Goal: Transaction & Acquisition: Subscribe to service/newsletter

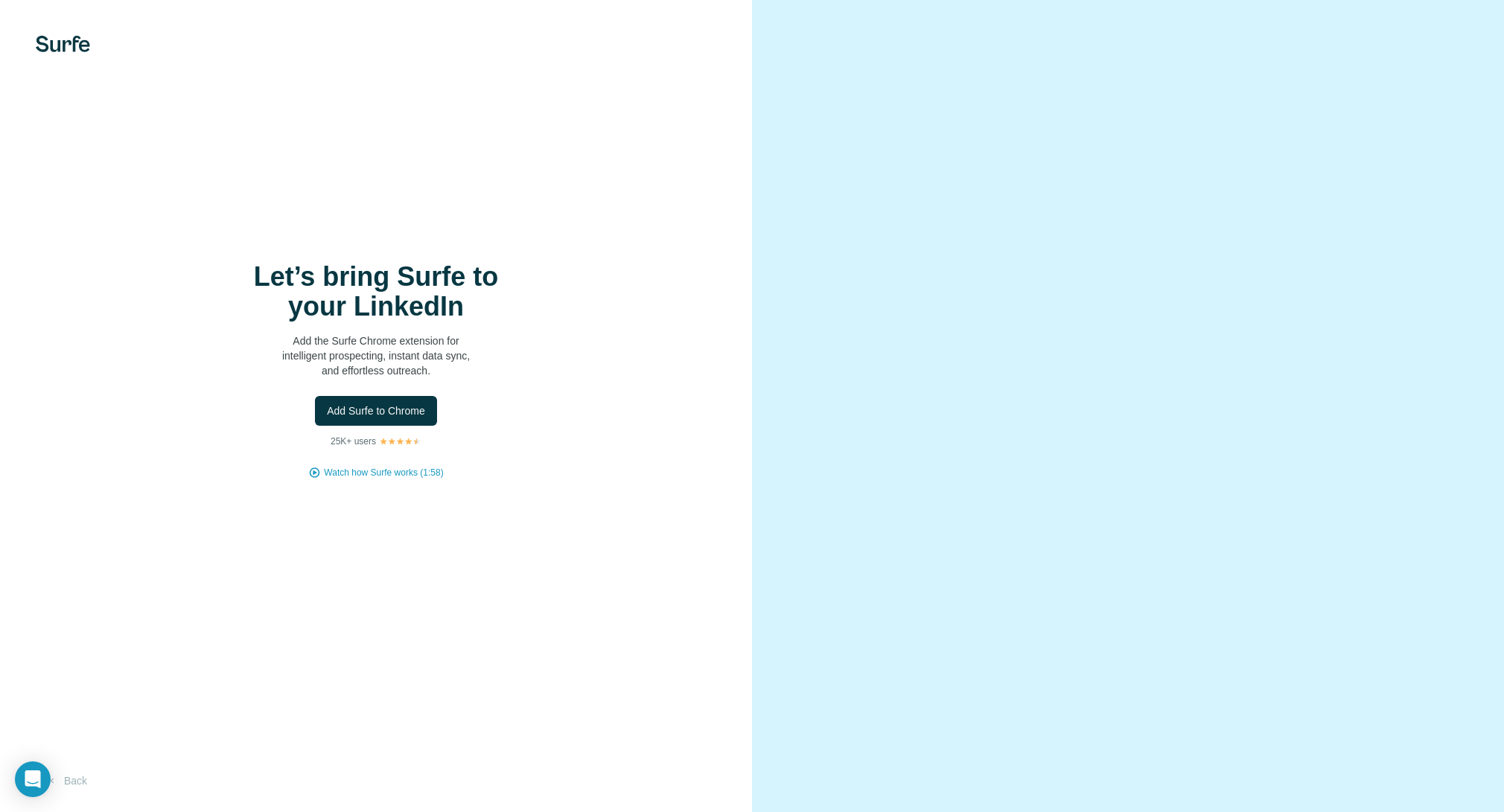
click at [355, 408] on span "Add Surfe to Chrome" at bounding box center [376, 411] width 98 height 15
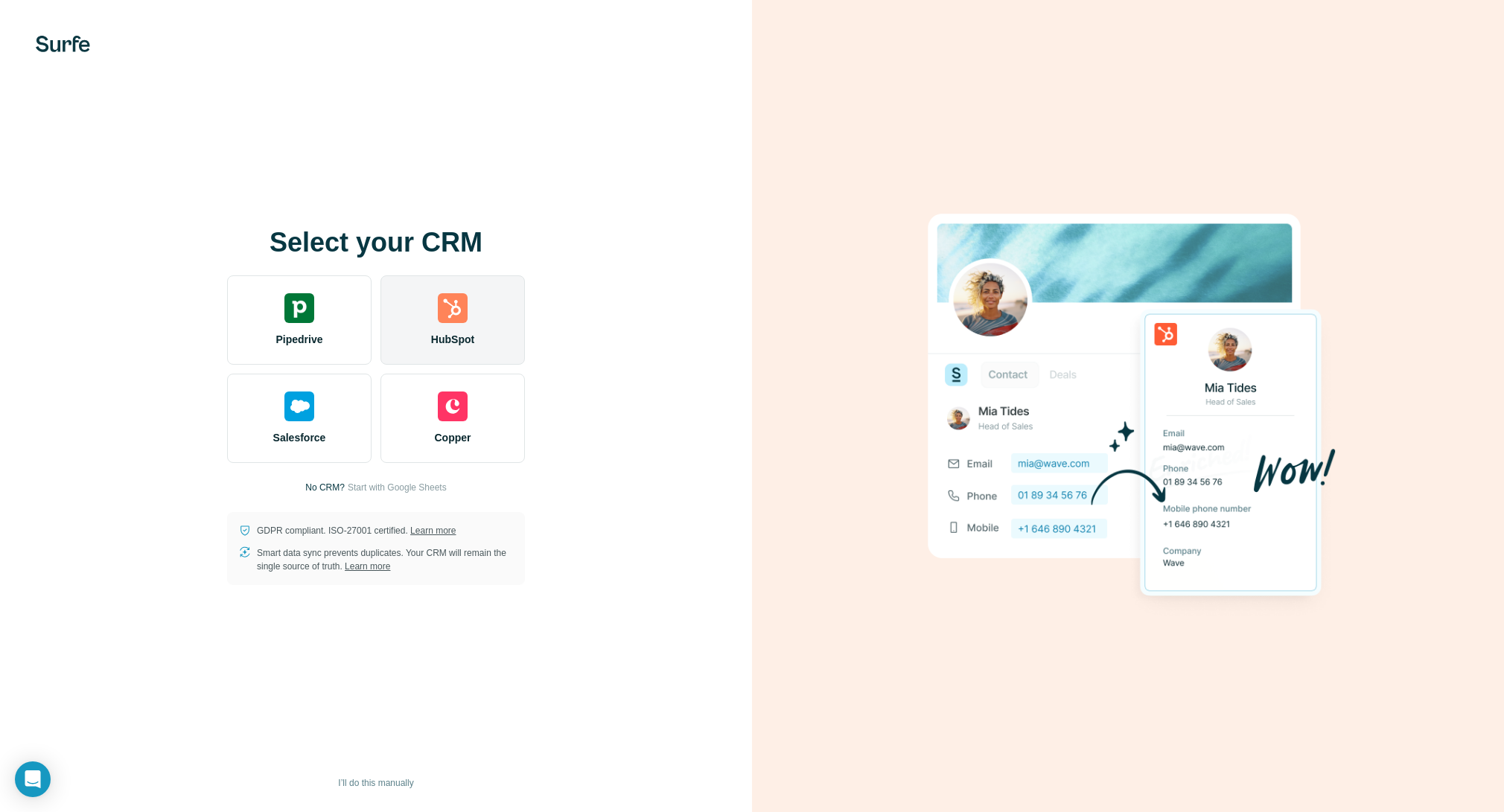
click at [489, 322] on div "HubSpot" at bounding box center [453, 320] width 144 height 89
